Goal: Task Accomplishment & Management: Manage account settings

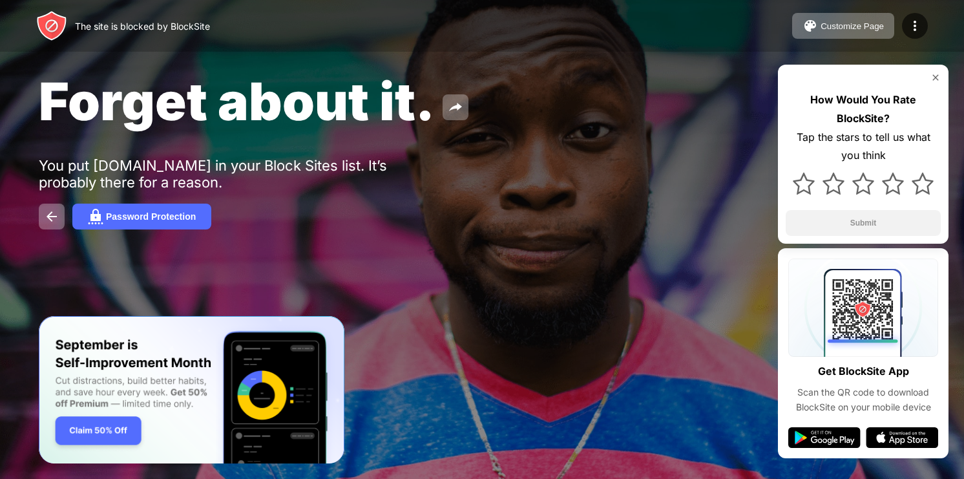
click at [650, 229] on div "Password Protection" at bounding box center [482, 216] width 886 height 26
click at [639, 189] on div "Forget about it. You put [DOMAIN_NAME] in your Block Sites list. It’s probably …" at bounding box center [482, 149] width 964 height 299
click at [935, 81] on img at bounding box center [935, 77] width 10 height 10
